Goal: Find specific page/section: Find specific page/section

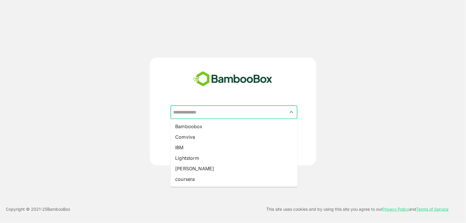
click at [228, 108] on input "text" at bounding box center [234, 112] width 125 height 11
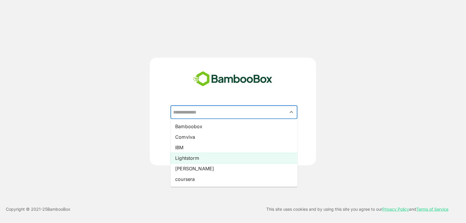
click at [246, 158] on li "Lightstorm" at bounding box center [234, 158] width 127 height 11
type input "**********"
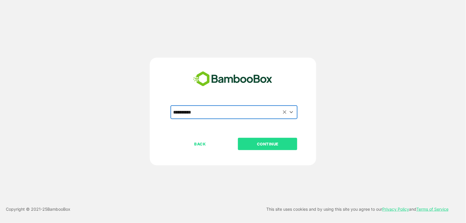
click at [268, 138] on button "CONTINUE" at bounding box center [267, 144] width 59 height 12
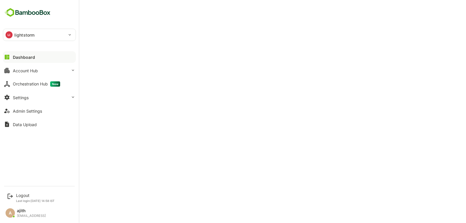
click at [13, 56] on div "Dashboard" at bounding box center [24, 57] width 22 height 5
click at [13, 57] on div "Dashboard" at bounding box center [24, 57] width 22 height 5
